Goal: Transaction & Acquisition: Book appointment/travel/reservation

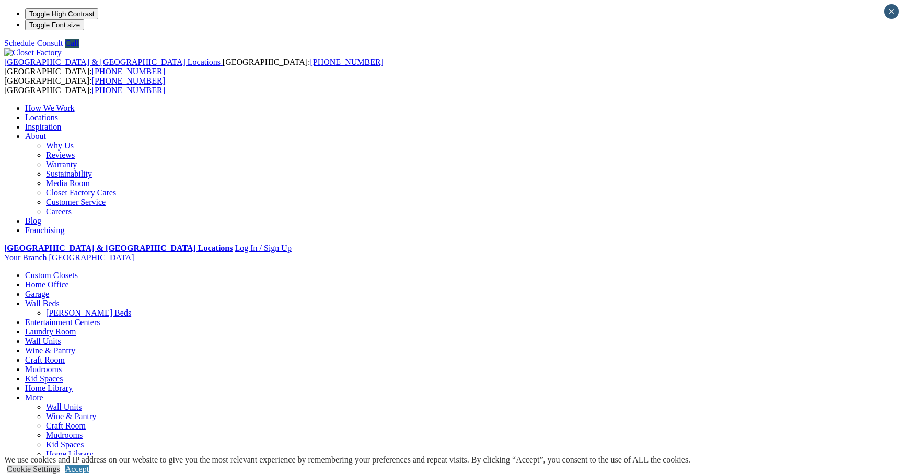
click at [86, 467] on span "Schedule a Free Consult (opens a dropdown menu)" at bounding box center [86, 471] width 0 height 9
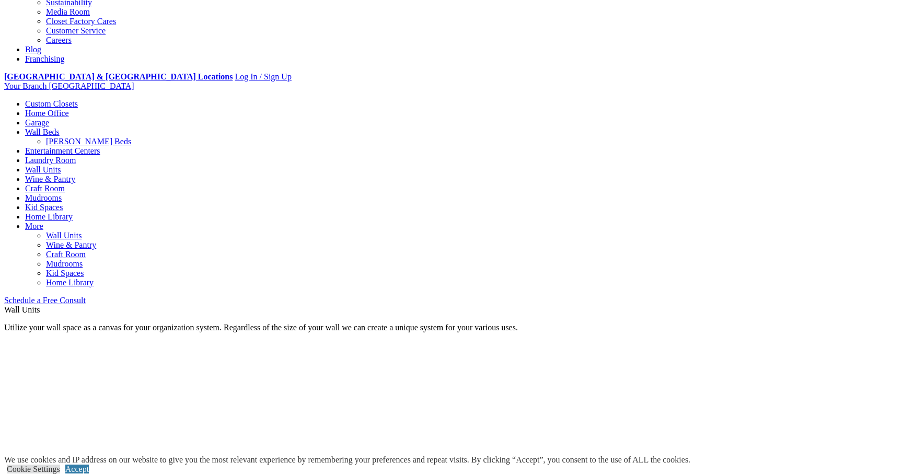
scroll to position [170, 0]
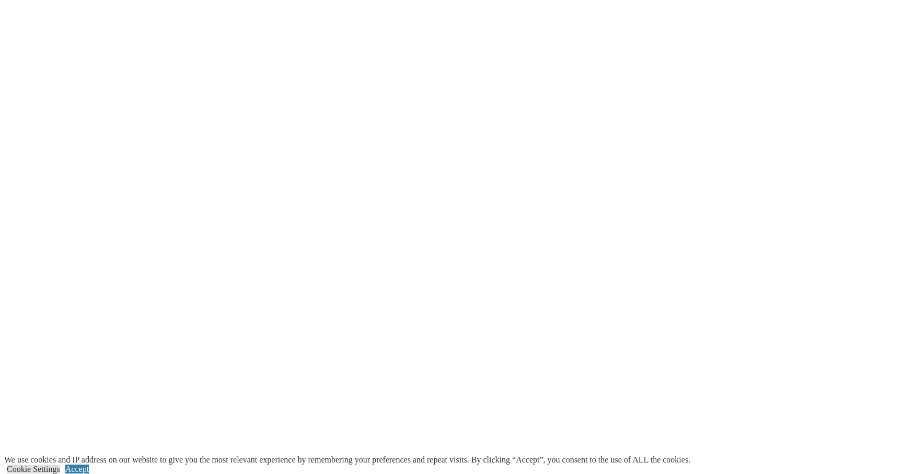
scroll to position [969, 0]
